Goal: Find specific page/section: Find specific page/section

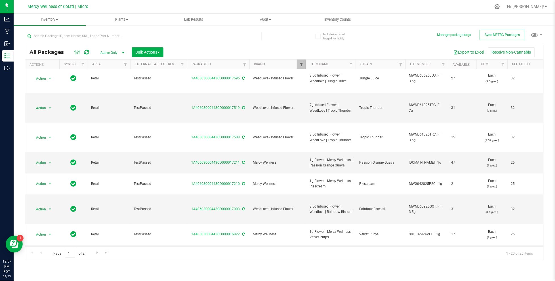
click at [303, 65] on span "Filter" at bounding box center [301, 64] width 5 height 5
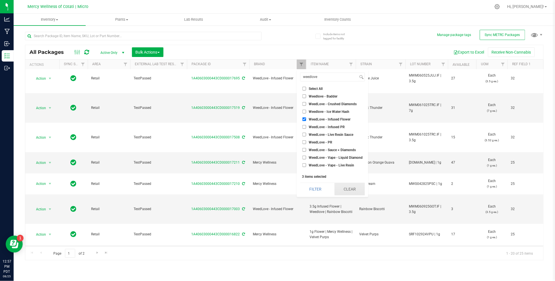
click at [356, 186] on button "Clear" at bounding box center [350, 189] width 30 height 12
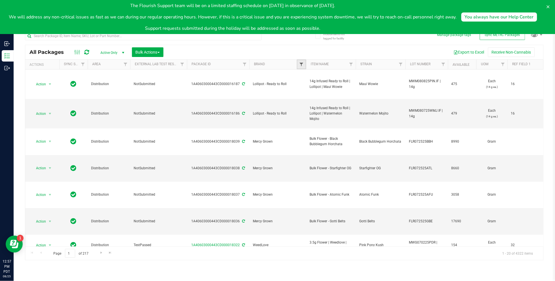
click at [302, 65] on span "Filter" at bounding box center [301, 64] width 5 height 5
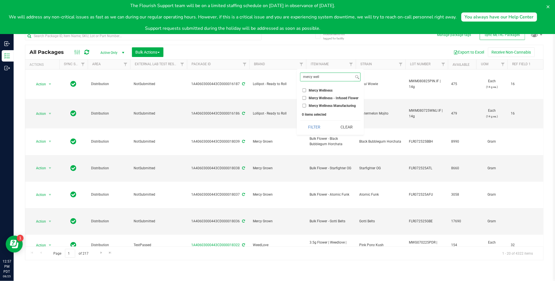
type input "mercy well"
click at [328, 89] on span "Mercy Wellness" at bounding box center [321, 90] width 24 height 3
click at [306, 89] on input "Mercy Wellness" at bounding box center [305, 91] width 4 height 4
checkbox input "true"
click at [309, 124] on button "Filter" at bounding box center [314, 127] width 28 height 12
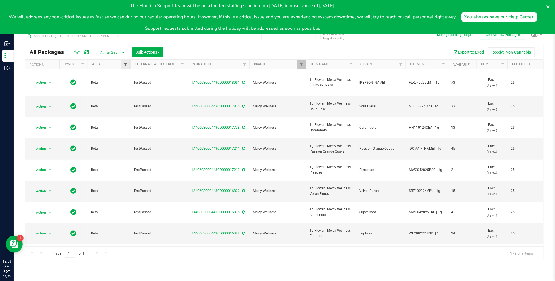
click at [126, 63] on span "Filter" at bounding box center [125, 64] width 5 height 5
type input "[PERSON_NAME]"
click at [130, 89] on input "Retail" at bounding box center [129, 91] width 4 height 4
checkbox input "true"
click at [139, 78] on input "[PERSON_NAME]" at bounding box center [150, 77] width 51 height 8
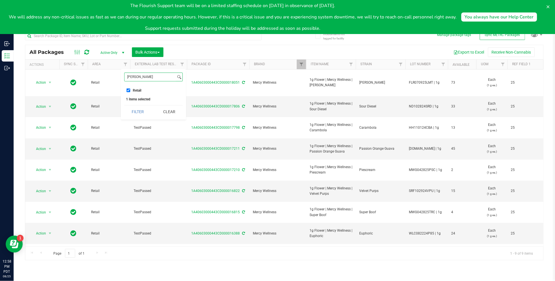
click at [139, 78] on input "[PERSON_NAME]" at bounding box center [150, 77] width 51 height 8
type input "dis"
click at [136, 91] on span "Distribution" at bounding box center [142, 90] width 18 height 3
click at [130, 91] on input "Distribution" at bounding box center [129, 91] width 4 height 4
checkbox input "true"
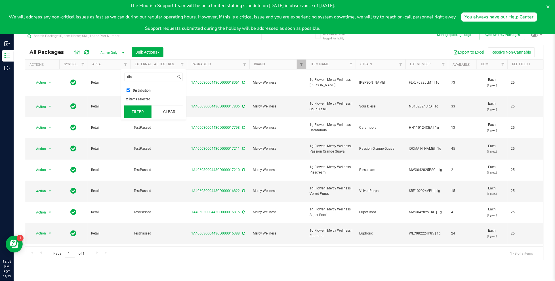
click at [145, 110] on button "Filter" at bounding box center [137, 112] width 27 height 12
